Goal: Task Accomplishment & Management: Use online tool/utility

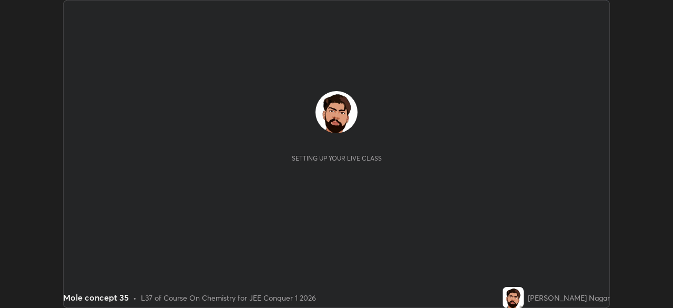
scroll to position [308, 673]
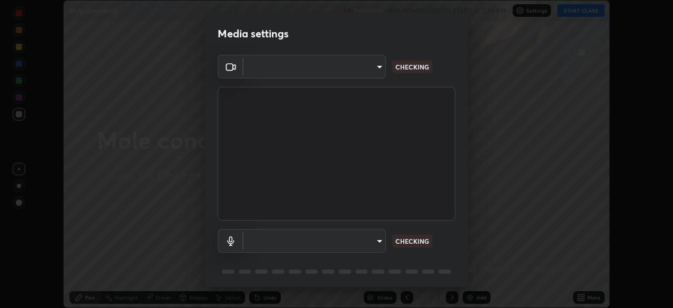
type input "6de8c8c8c69a591e8c739c30eda71f68b62f532a13bcefb910f5f36625bfec2e"
type input "communications"
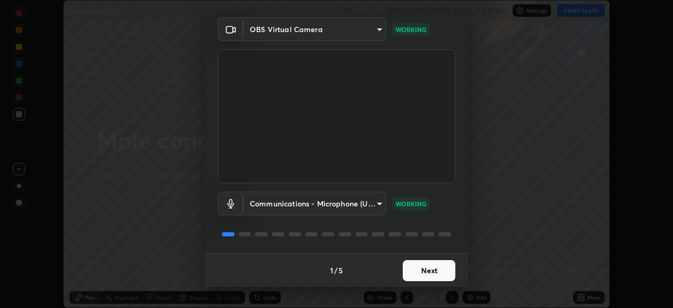
click at [441, 268] on button "Next" at bounding box center [429, 270] width 53 height 21
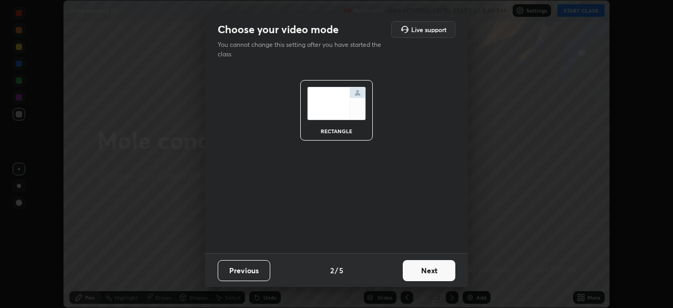
click at [439, 269] on button "Next" at bounding box center [429, 270] width 53 height 21
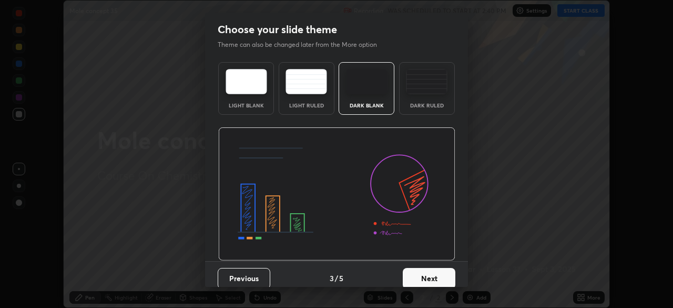
click at [438, 271] on button "Next" at bounding box center [429, 278] width 53 height 21
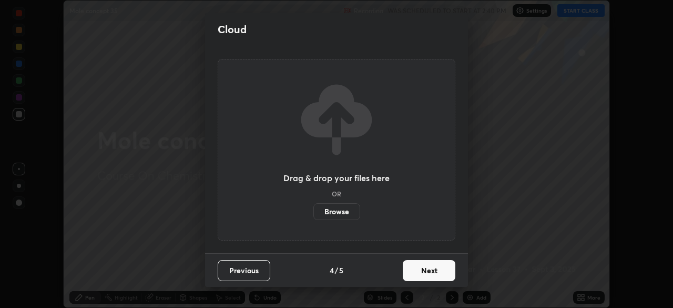
click at [438, 271] on button "Next" at bounding box center [429, 270] width 53 height 21
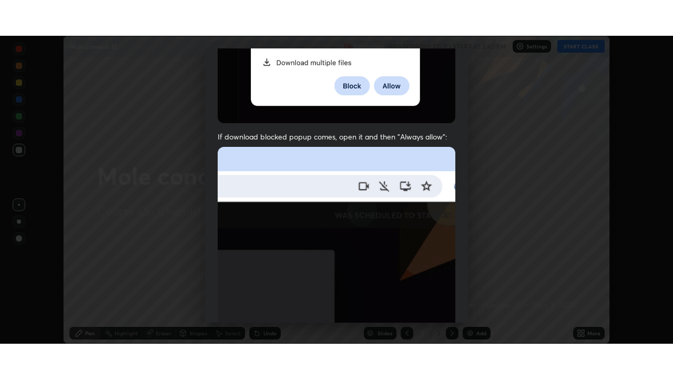
scroll to position [252, 0]
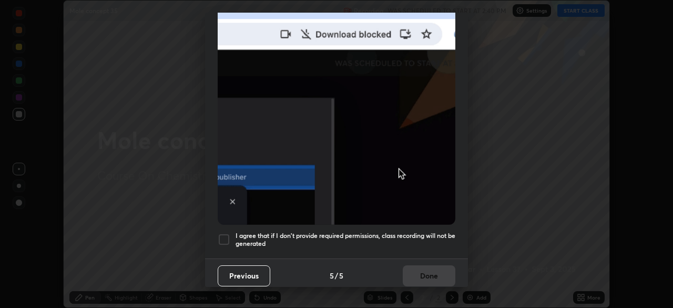
click at [432, 234] on h5 "I agree that if I don't provide required permissions, class recording will not …" at bounding box center [346, 239] width 220 height 16
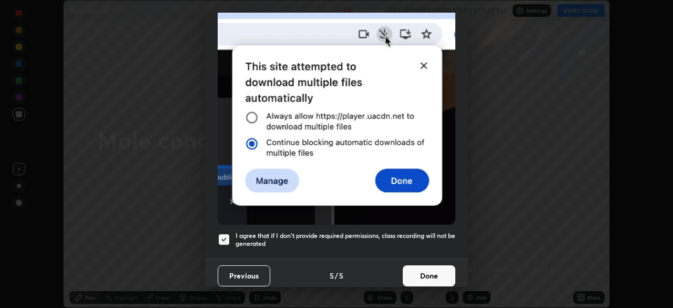
click at [431, 270] on button "Done" at bounding box center [429, 275] width 53 height 21
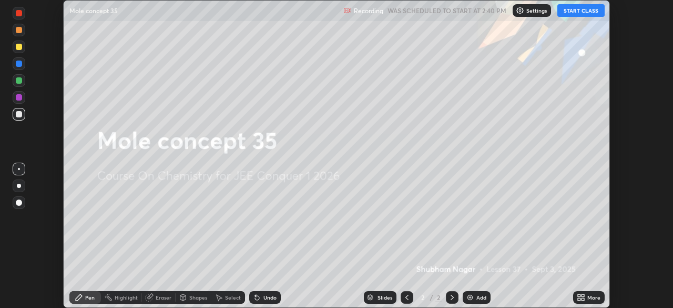
click at [595, 298] on div "More" at bounding box center [594, 297] width 13 height 5
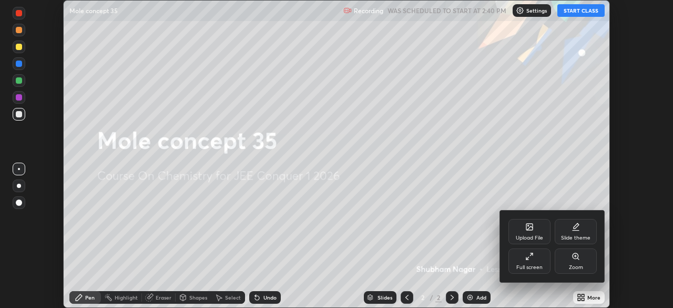
click at [539, 259] on div "Full screen" at bounding box center [530, 260] width 42 height 25
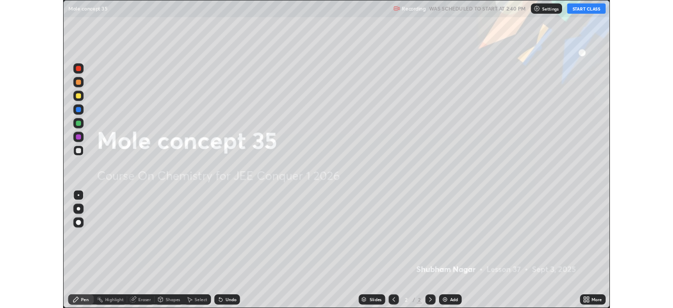
scroll to position [379, 673]
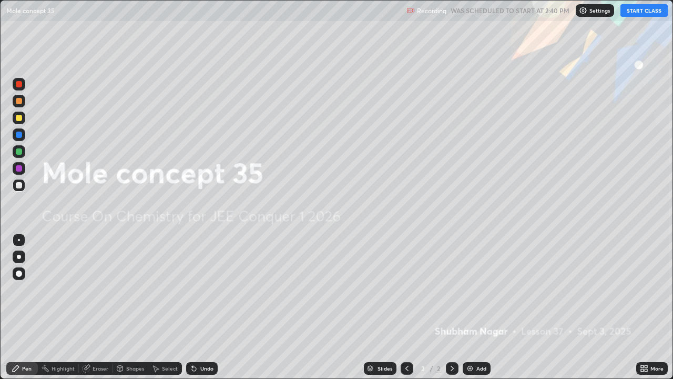
click at [636, 13] on button "START CLASS" at bounding box center [644, 10] width 47 height 13
click at [471, 307] on img at bounding box center [470, 368] width 8 height 8
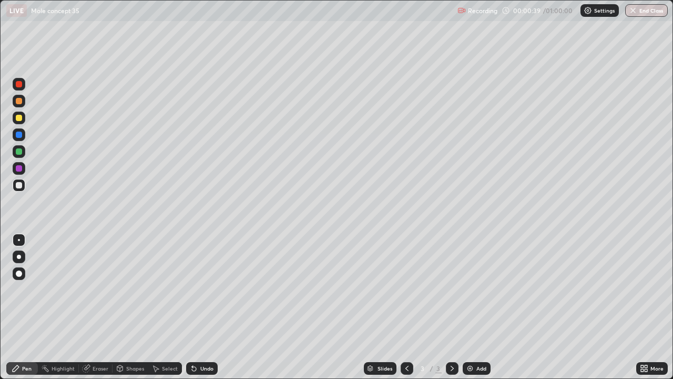
click at [22, 117] on div at bounding box center [19, 118] width 6 height 6
click at [19, 186] on div at bounding box center [19, 185] width 6 height 6
click at [196, 307] on div "Undo" at bounding box center [202, 368] width 32 height 13
click at [192, 307] on icon at bounding box center [192, 366] width 1 height 1
click at [22, 153] on div at bounding box center [19, 151] width 6 height 6
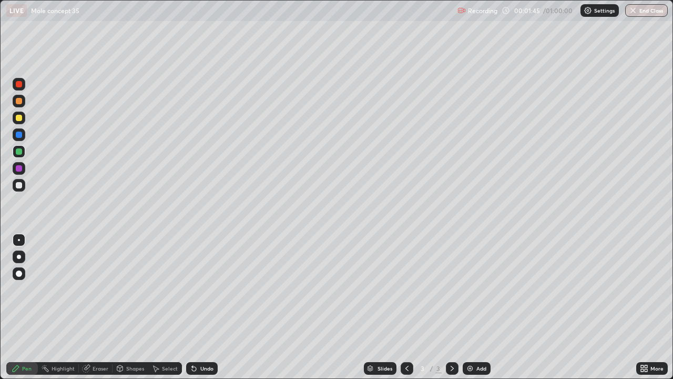
click at [21, 183] on div at bounding box center [19, 185] width 6 height 6
click at [198, 307] on div "Undo" at bounding box center [202, 368] width 32 height 13
click at [202, 307] on div "Undo" at bounding box center [202, 368] width 32 height 13
click at [193, 307] on icon at bounding box center [194, 369] width 4 height 4
click at [192, 307] on icon at bounding box center [192, 366] width 1 height 1
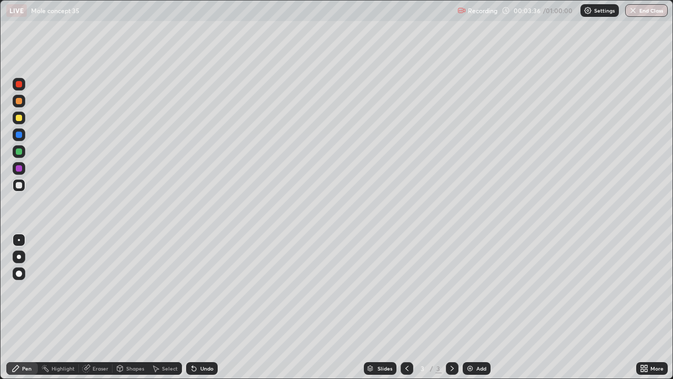
click at [475, 307] on div "Add" at bounding box center [477, 368] width 28 height 13
click at [22, 119] on div at bounding box center [19, 118] width 6 height 6
click at [22, 118] on div at bounding box center [19, 118] width 6 height 6
click at [17, 185] on div at bounding box center [19, 185] width 6 height 6
click at [192, 307] on icon at bounding box center [192, 366] width 1 height 1
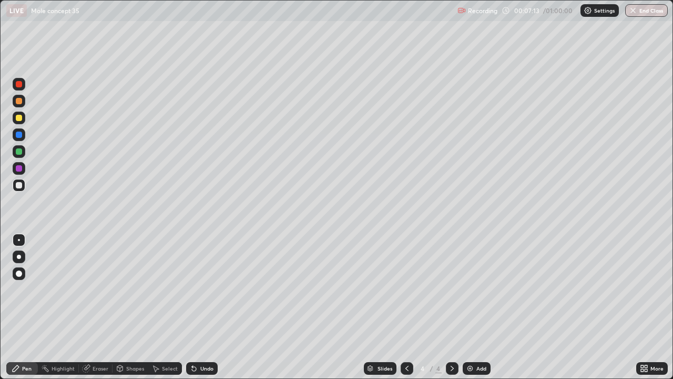
click at [192, 307] on icon at bounding box center [192, 366] width 1 height 1
click at [190, 307] on icon at bounding box center [194, 368] width 8 height 8
click at [90, 307] on div "Eraser" at bounding box center [96, 368] width 34 height 13
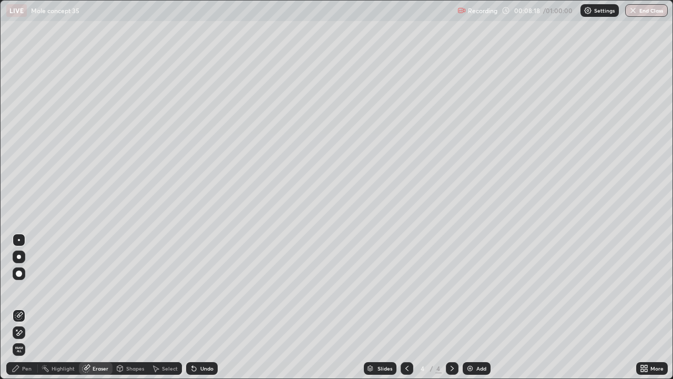
click at [17, 279] on div at bounding box center [19, 273] width 13 height 13
click at [27, 307] on div "Pen" at bounding box center [26, 368] width 9 height 5
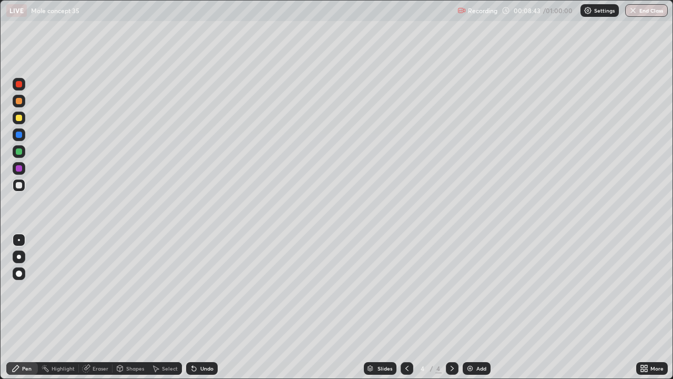
click at [107, 307] on div "Eraser" at bounding box center [101, 368] width 16 height 5
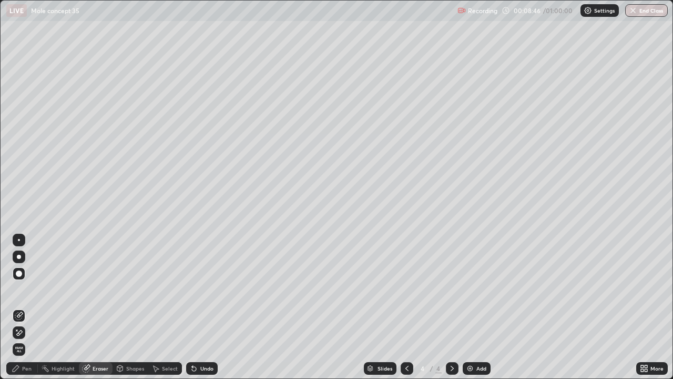
click at [29, 307] on div "Pen" at bounding box center [22, 368] width 32 height 13
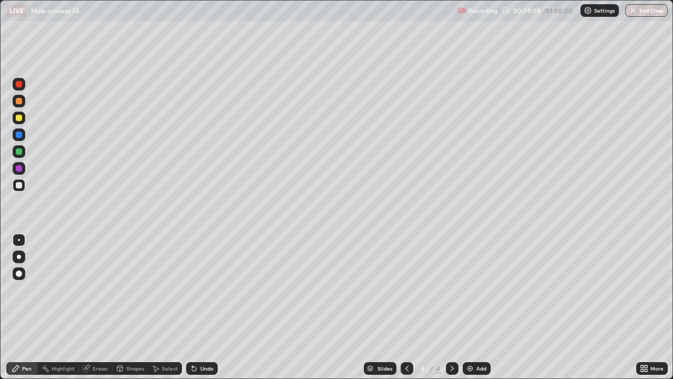
click at [102, 307] on div "Eraser" at bounding box center [101, 368] width 16 height 5
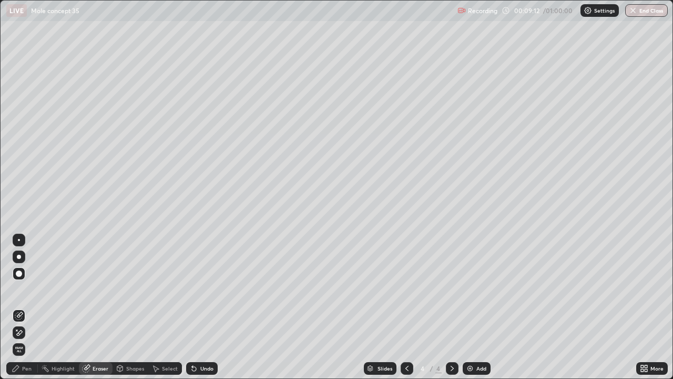
click at [32, 307] on div "Pen" at bounding box center [22, 368] width 32 height 13
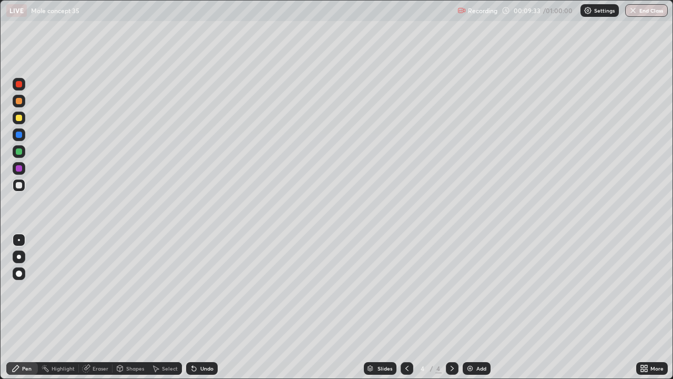
click at [92, 307] on div "Eraser" at bounding box center [96, 368] width 34 height 13
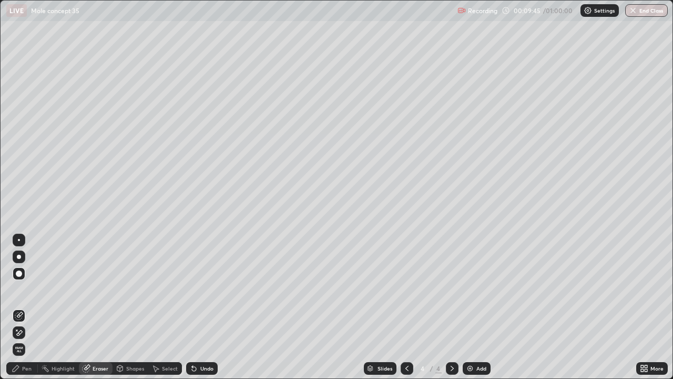
click at [25, 307] on div "Pen" at bounding box center [26, 368] width 9 height 5
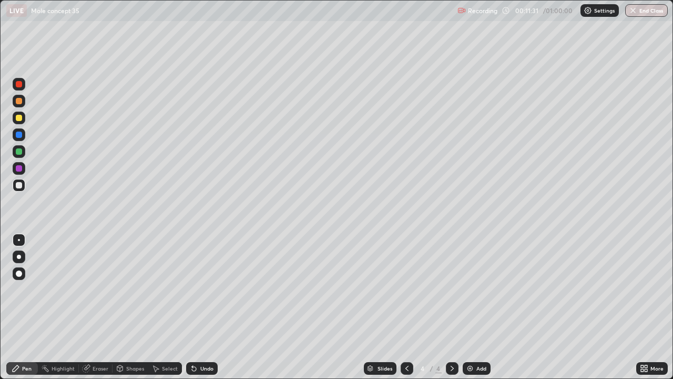
click at [480, 307] on div "Add" at bounding box center [482, 368] width 10 height 5
click at [19, 122] on div at bounding box center [19, 118] width 13 height 13
click at [18, 154] on div at bounding box center [19, 151] width 6 height 6
click at [24, 167] on div at bounding box center [19, 168] width 13 height 13
click at [480, 307] on div "Add" at bounding box center [482, 368] width 10 height 5
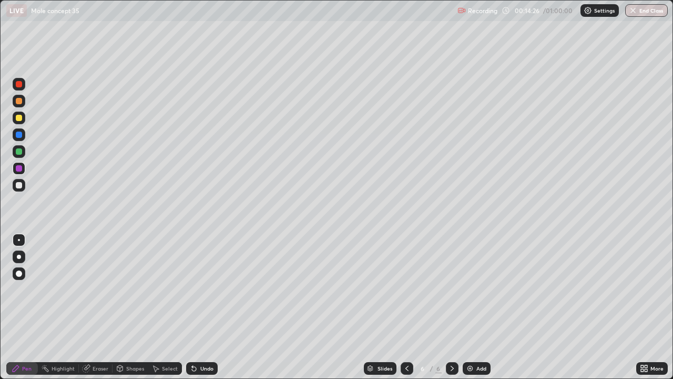
click at [19, 118] on div at bounding box center [19, 118] width 6 height 6
click at [18, 184] on div at bounding box center [19, 185] width 6 height 6
click at [21, 182] on div at bounding box center [19, 185] width 6 height 6
click at [19, 186] on div at bounding box center [19, 185] width 6 height 6
click at [104, 307] on div "Eraser" at bounding box center [96, 368] width 34 height 13
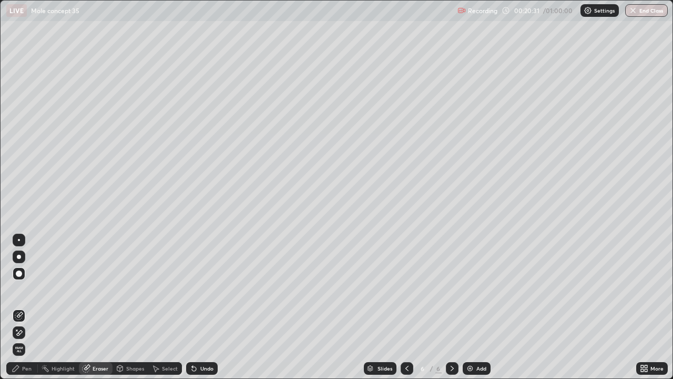
click at [36, 307] on div "Pen" at bounding box center [22, 368] width 32 height 13
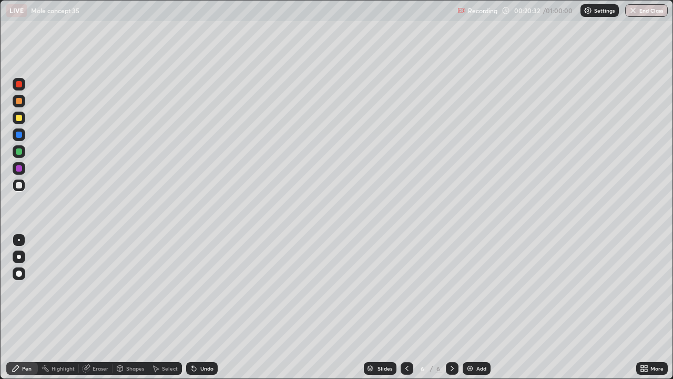
click at [19, 118] on div at bounding box center [19, 118] width 6 height 6
click at [93, 307] on div "Eraser" at bounding box center [101, 368] width 16 height 5
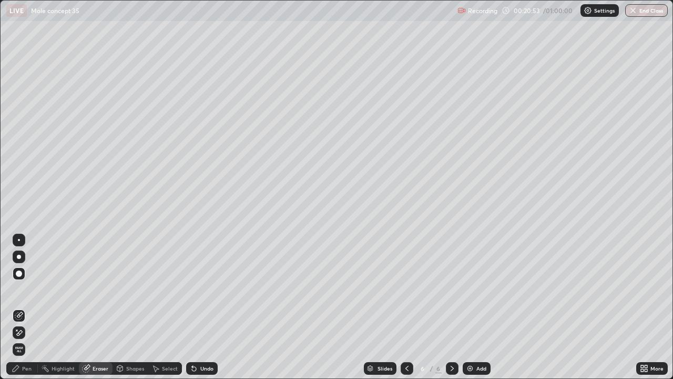
click at [22, 307] on div "Pen" at bounding box center [26, 368] width 9 height 5
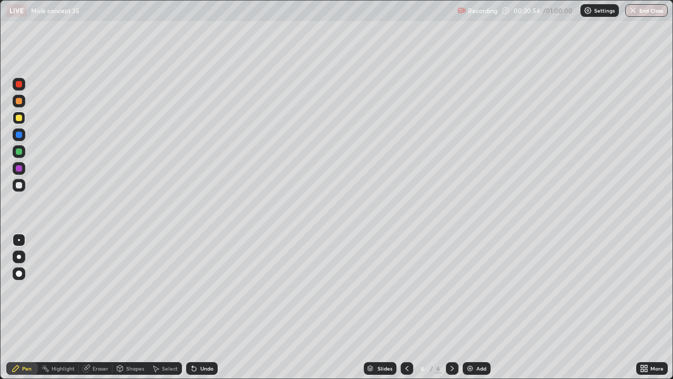
click at [16, 186] on div at bounding box center [19, 185] width 6 height 6
click at [21, 186] on div at bounding box center [19, 185] width 6 height 6
click at [95, 307] on div "Eraser" at bounding box center [101, 368] width 16 height 5
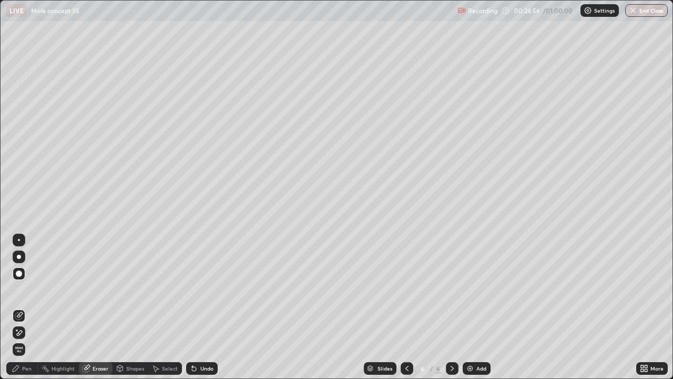
click at [23, 307] on div "Pen" at bounding box center [26, 368] width 9 height 5
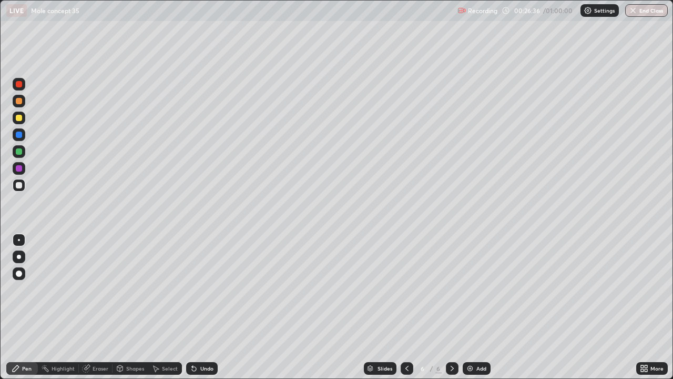
click at [198, 307] on div "Undo" at bounding box center [202, 368] width 32 height 13
click at [200, 307] on div "Undo" at bounding box center [206, 368] width 13 height 5
click at [99, 307] on div "Eraser" at bounding box center [101, 368] width 16 height 5
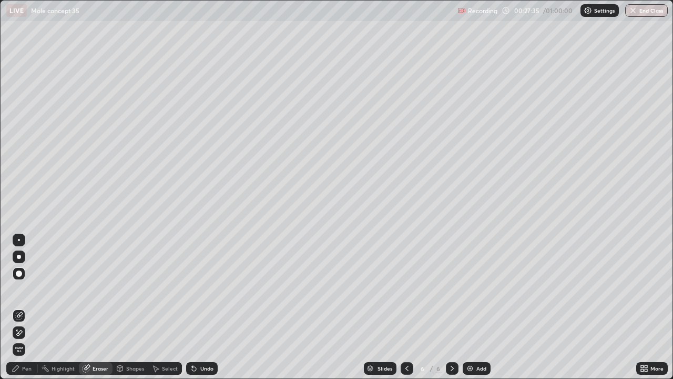
click at [193, 307] on icon at bounding box center [194, 369] width 4 height 4
click at [194, 307] on icon at bounding box center [194, 369] width 4 height 4
click at [198, 307] on div "Undo" at bounding box center [202, 368] width 32 height 13
click at [31, 307] on div "Pen" at bounding box center [26, 368] width 9 height 5
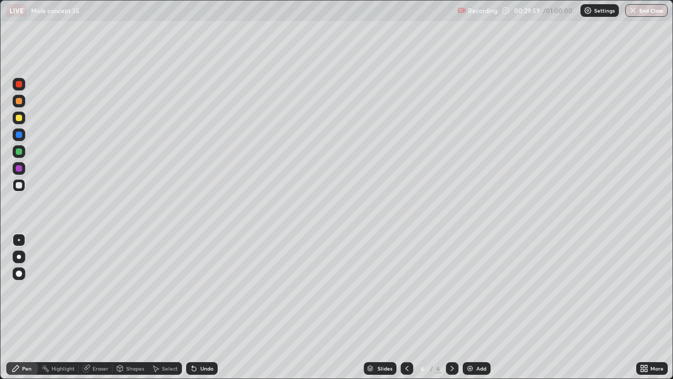
click at [110, 307] on div "Eraser" at bounding box center [96, 368] width 34 height 13
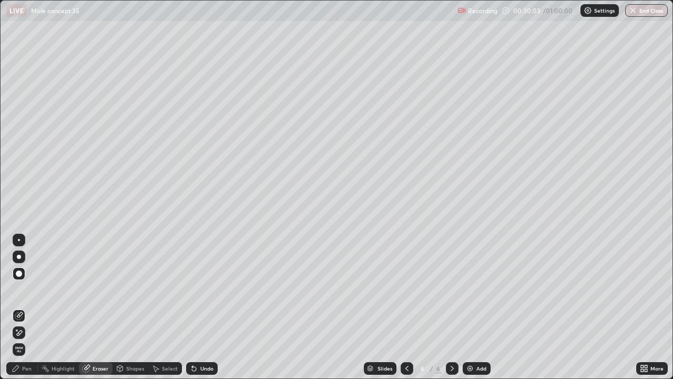
click at [27, 307] on div "Pen" at bounding box center [26, 368] width 9 height 5
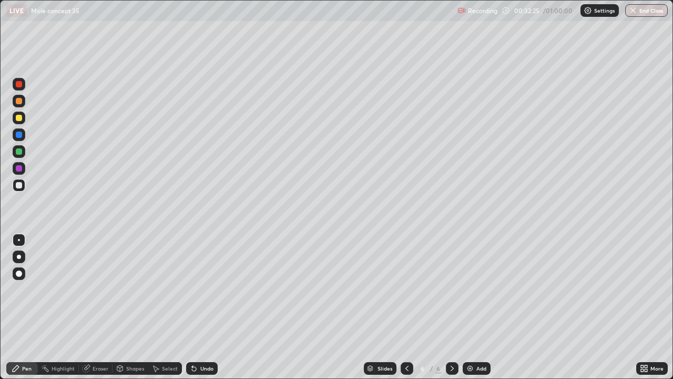
click at [473, 307] on div "Add" at bounding box center [477, 368] width 28 height 13
click at [21, 119] on div at bounding box center [19, 118] width 6 height 6
click at [16, 187] on div at bounding box center [19, 185] width 6 height 6
click at [9, 307] on div "Pen" at bounding box center [22, 368] width 32 height 13
click at [10, 307] on div "Pen" at bounding box center [22, 368] width 32 height 13
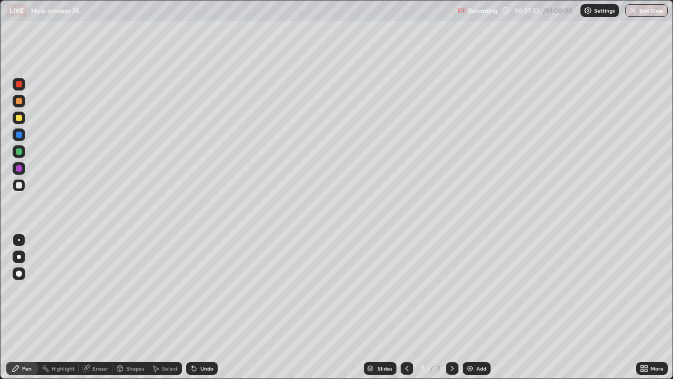
click at [17, 307] on icon at bounding box center [16, 368] width 6 height 6
click at [20, 152] on div at bounding box center [19, 151] width 6 height 6
click at [86, 307] on div "Eraser" at bounding box center [96, 368] width 34 height 13
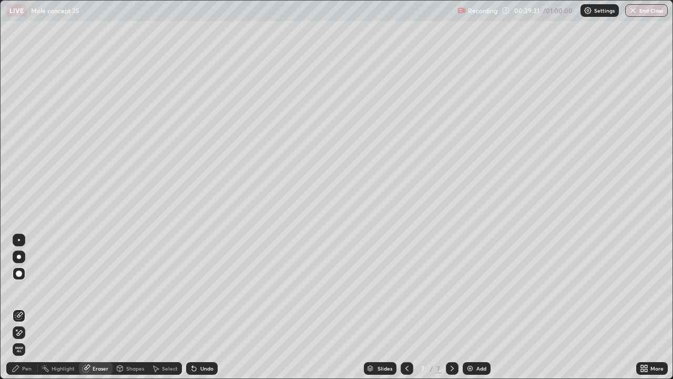
click at [195, 307] on div "Undo" at bounding box center [202, 368] width 32 height 13
click at [25, 307] on div "Pen" at bounding box center [26, 368] width 9 height 5
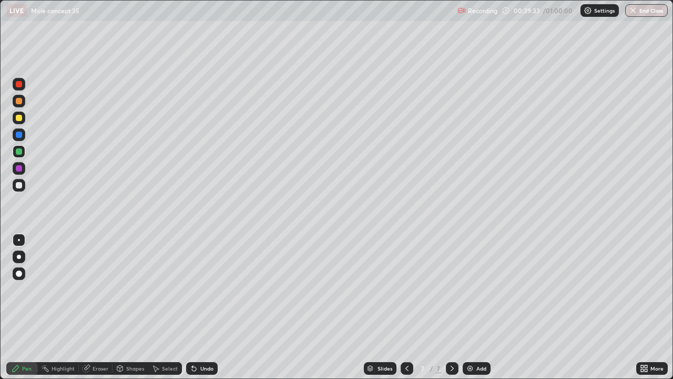
click at [200, 307] on div "Undo" at bounding box center [202, 368] width 32 height 13
click at [471, 307] on img at bounding box center [470, 368] width 8 height 8
click at [18, 189] on div at bounding box center [19, 185] width 13 height 13
click at [90, 307] on div "Eraser" at bounding box center [96, 368] width 34 height 13
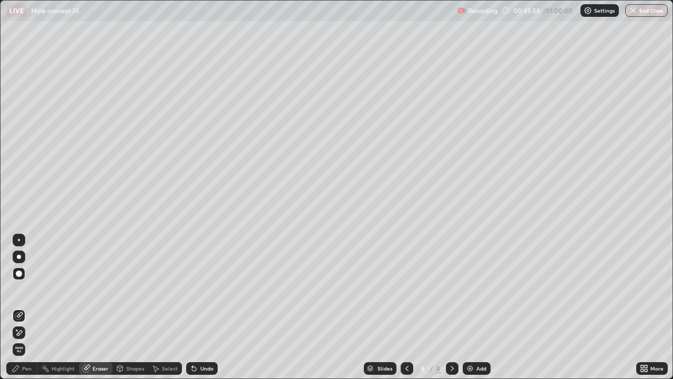
click at [33, 307] on div "Pen" at bounding box center [22, 368] width 32 height 13
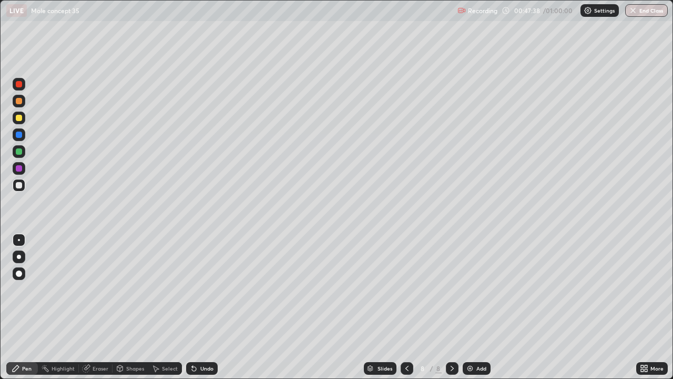
click at [648, 11] on button "End Class" at bounding box center [647, 10] width 43 height 13
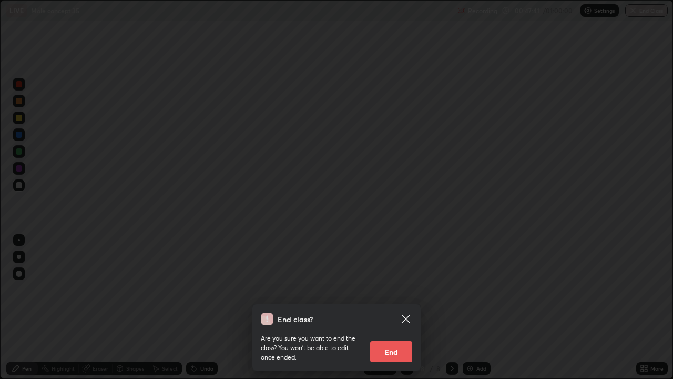
click at [394, 307] on button "End" at bounding box center [391, 351] width 42 height 21
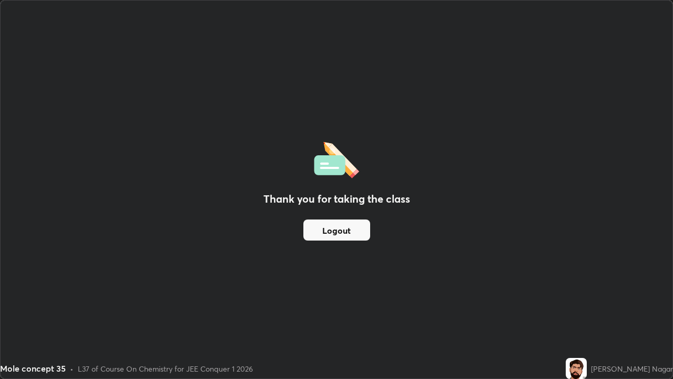
click at [48, 307] on div "Thank you for taking the class Logout" at bounding box center [337, 190] width 672 height 378
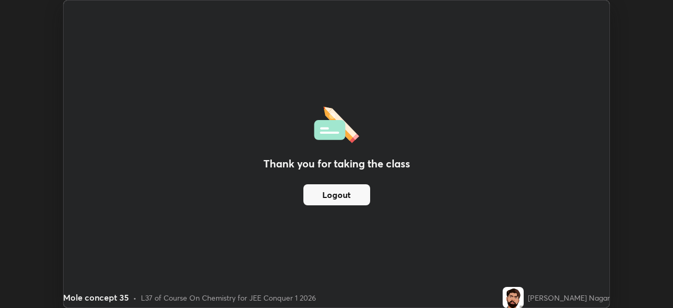
scroll to position [52304, 51938]
